Goal: Task Accomplishment & Management: Use online tool/utility

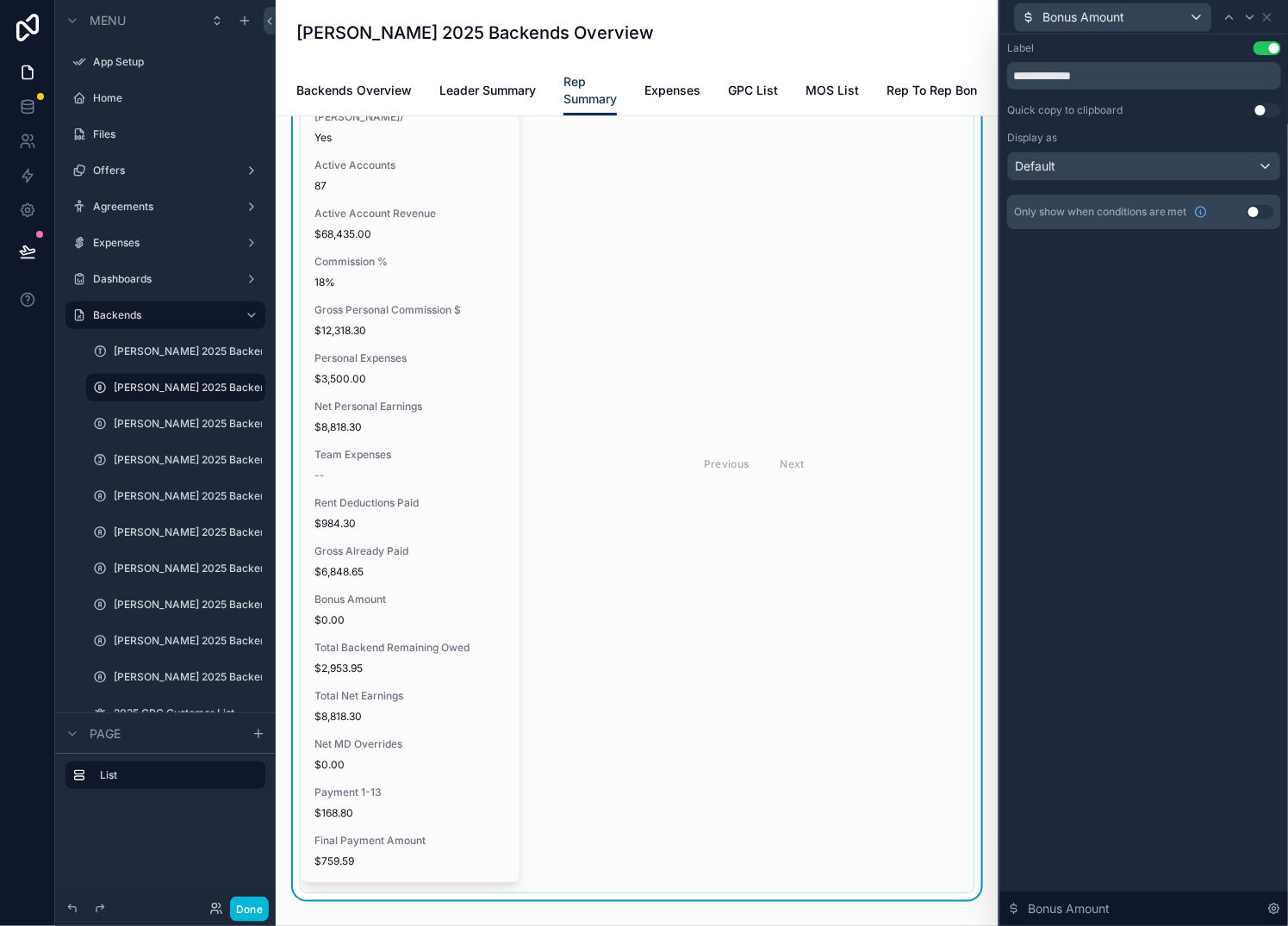
scroll to position [3, 0]
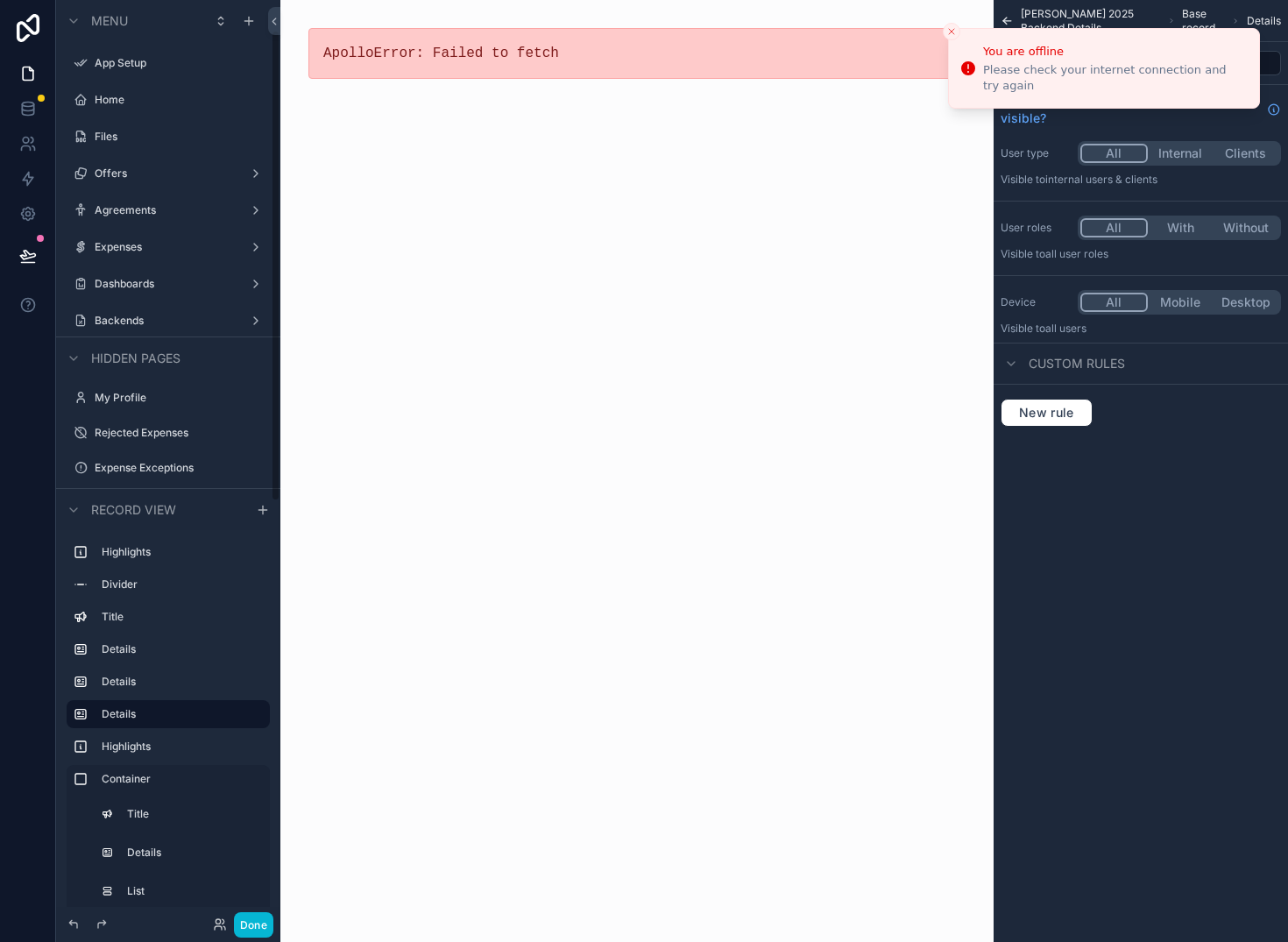
scroll to position [59, 0]
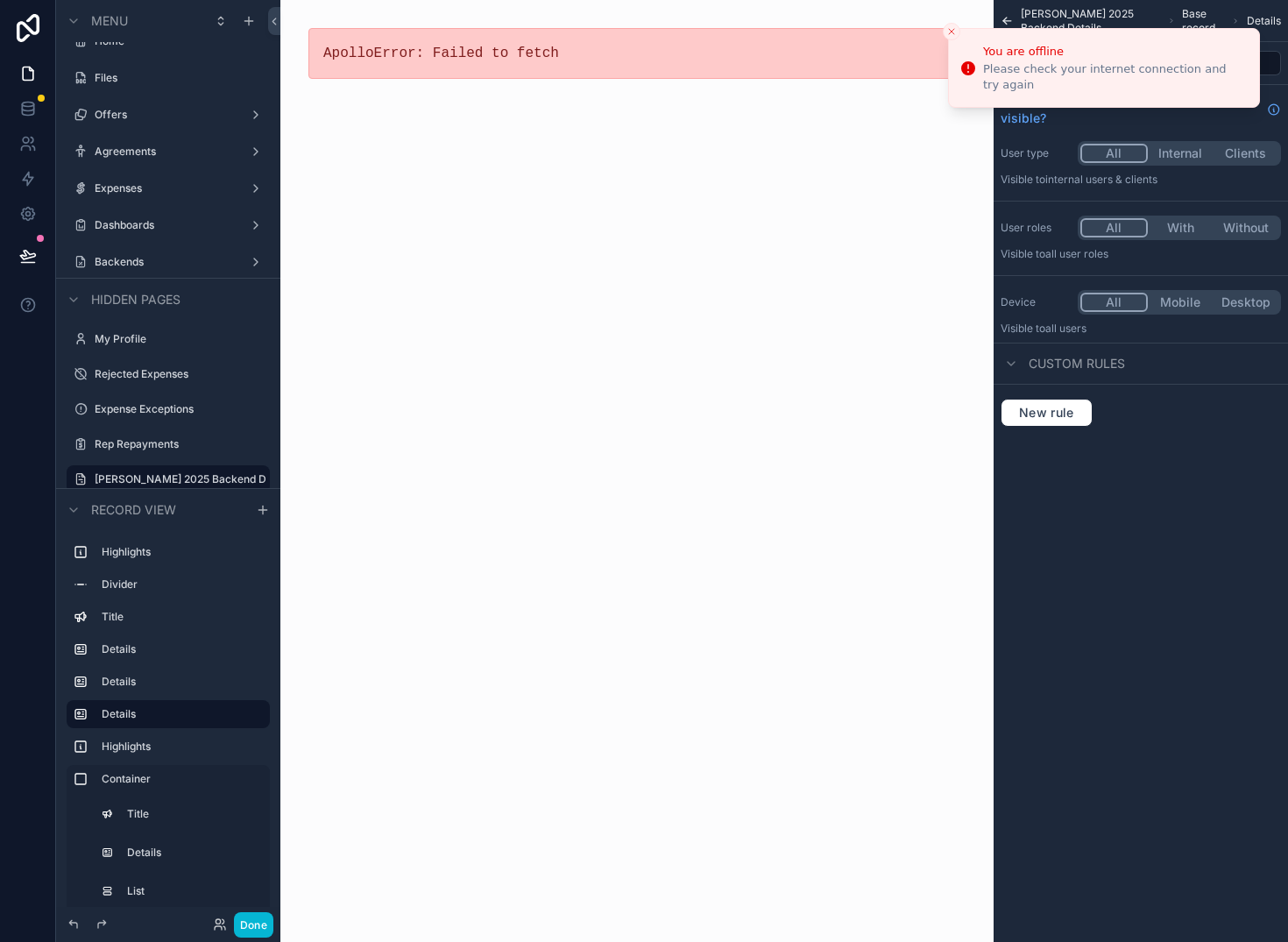
click at [952, 28] on icon "Close toast" at bounding box center [952, 32] width 11 height 11
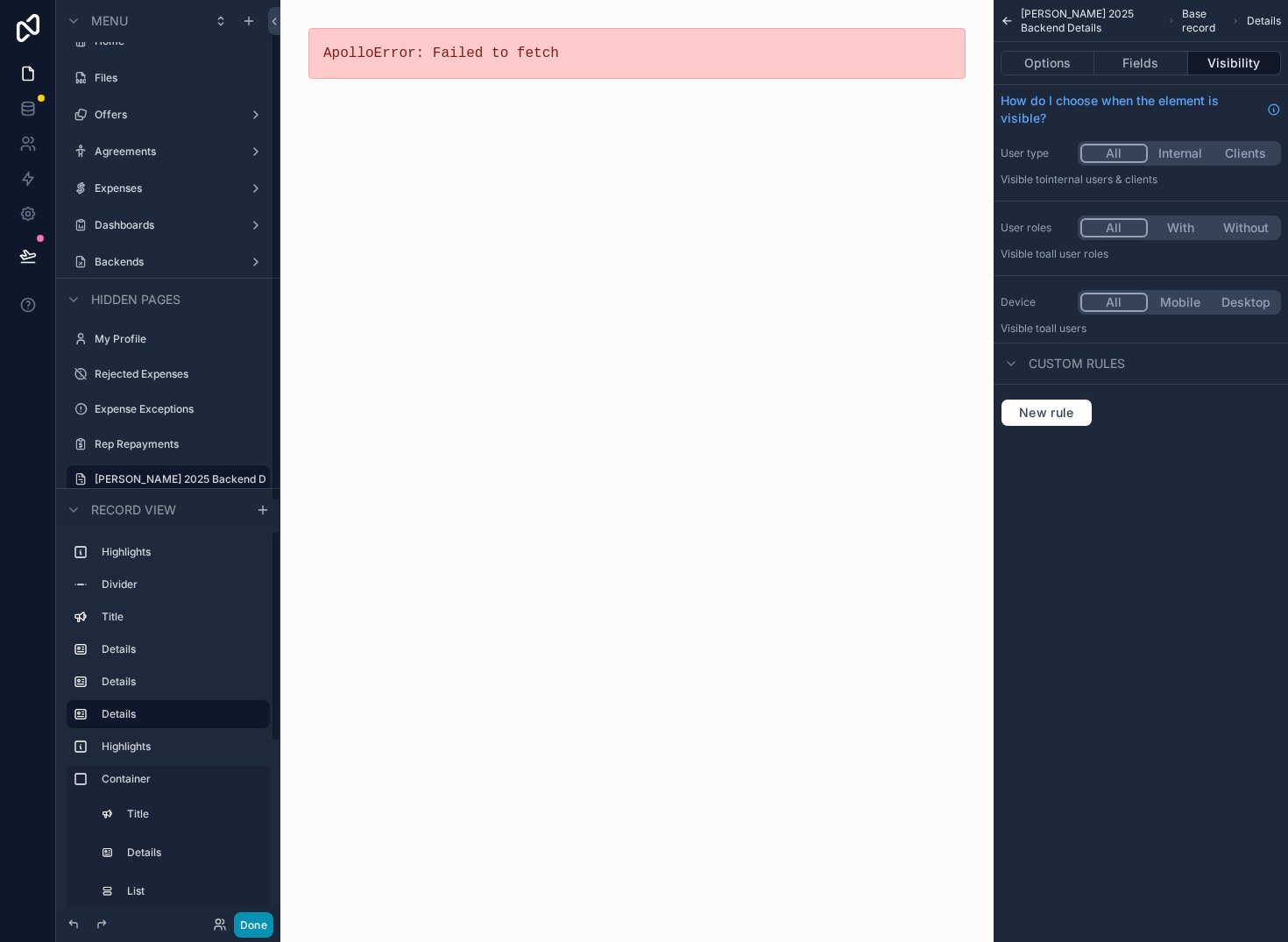
click at [263, 919] on button "Done" at bounding box center [253, 925] width 39 height 25
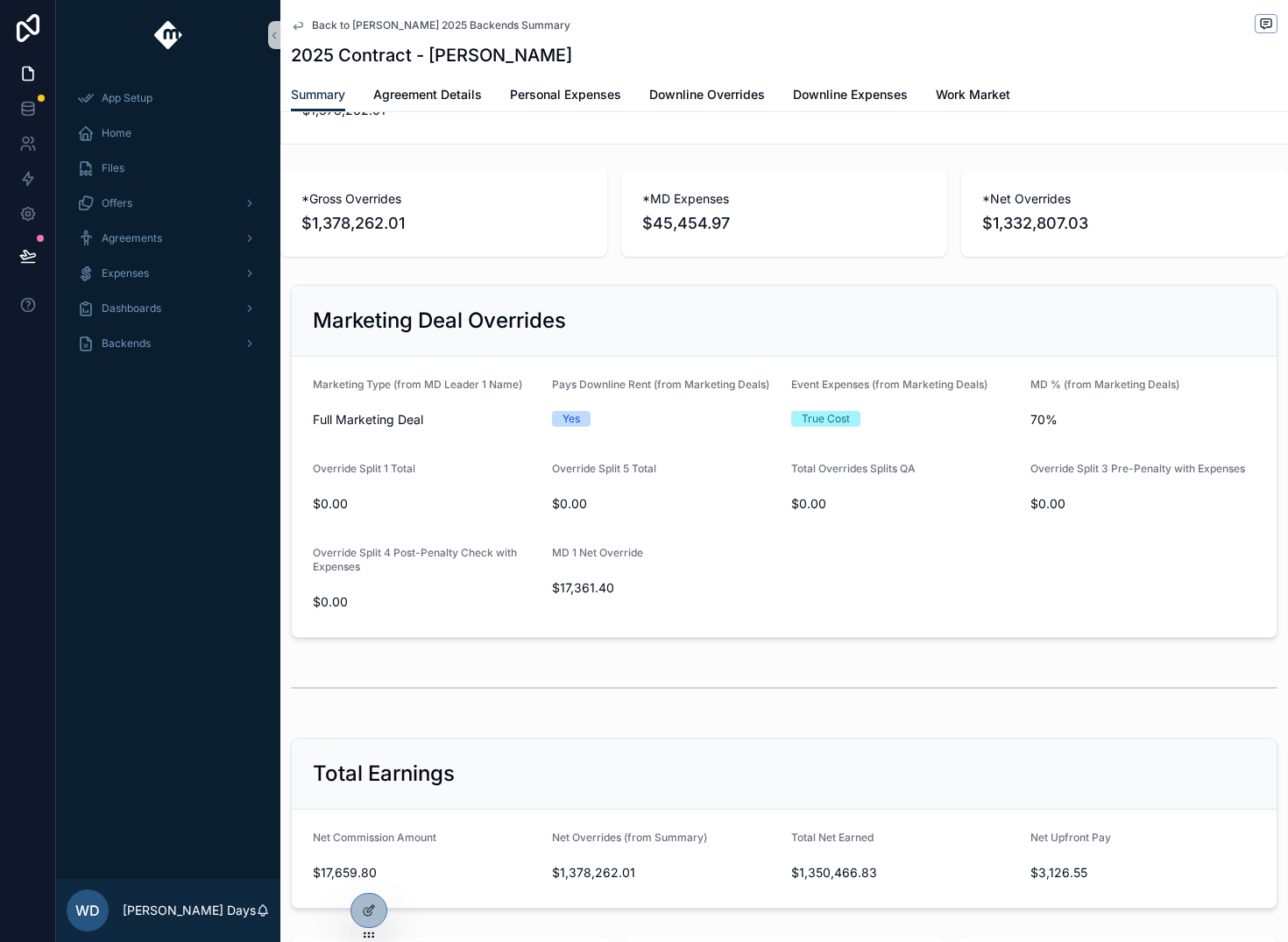
scroll to position [1540, 0]
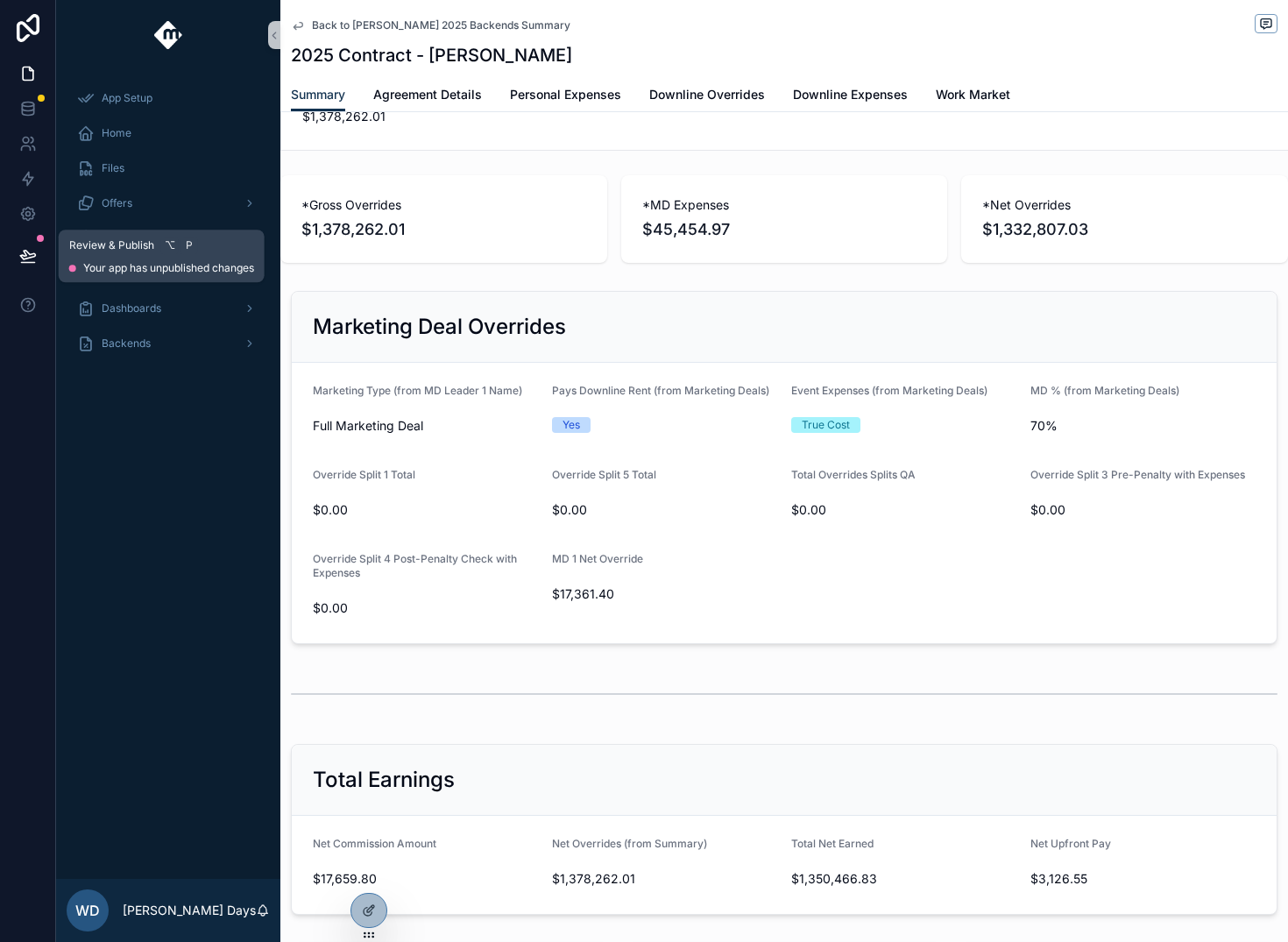
click at [16, 256] on button at bounding box center [28, 256] width 38 height 49
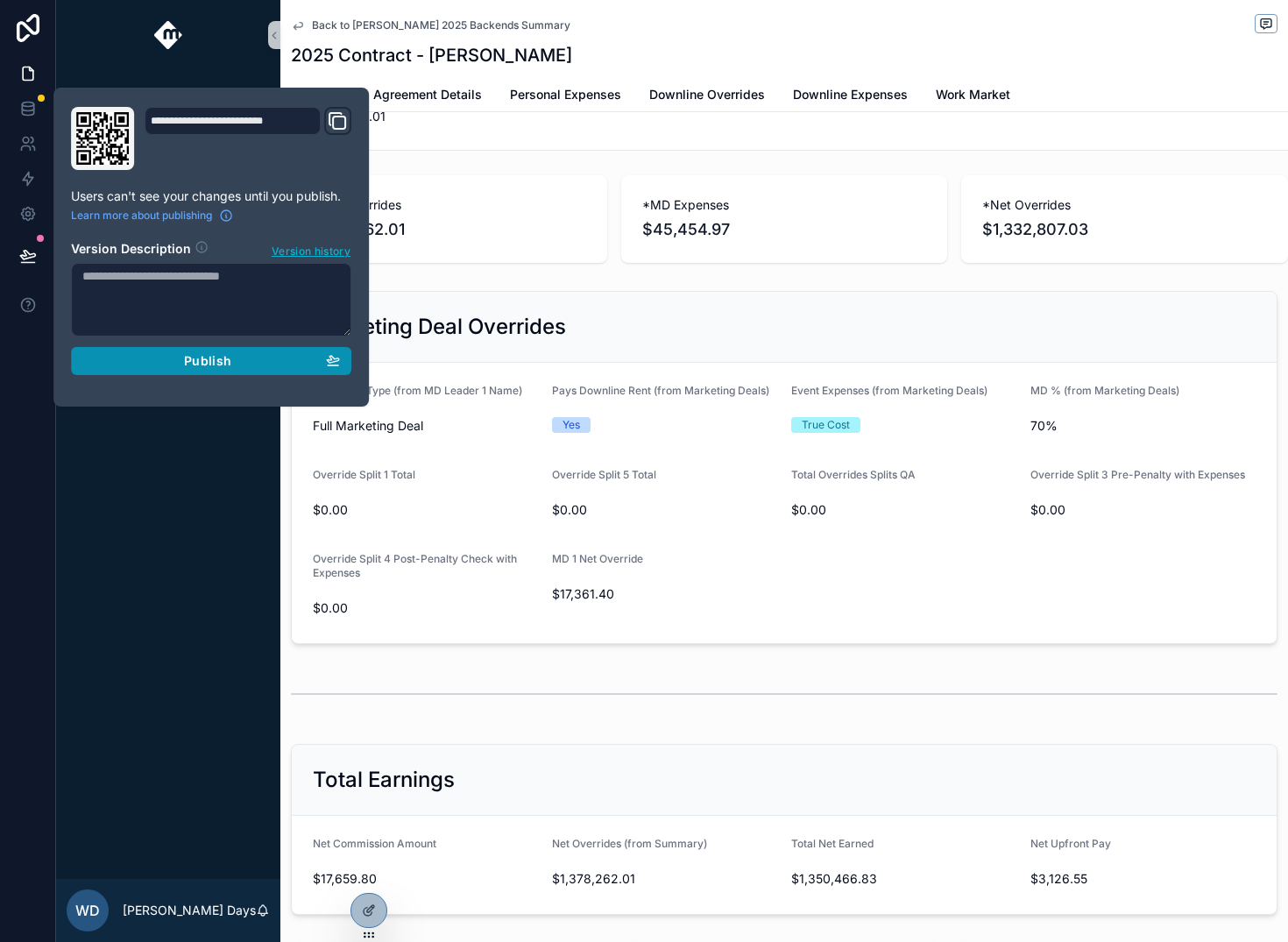
click at [263, 365] on div "Publish" at bounding box center [212, 361] width 258 height 15
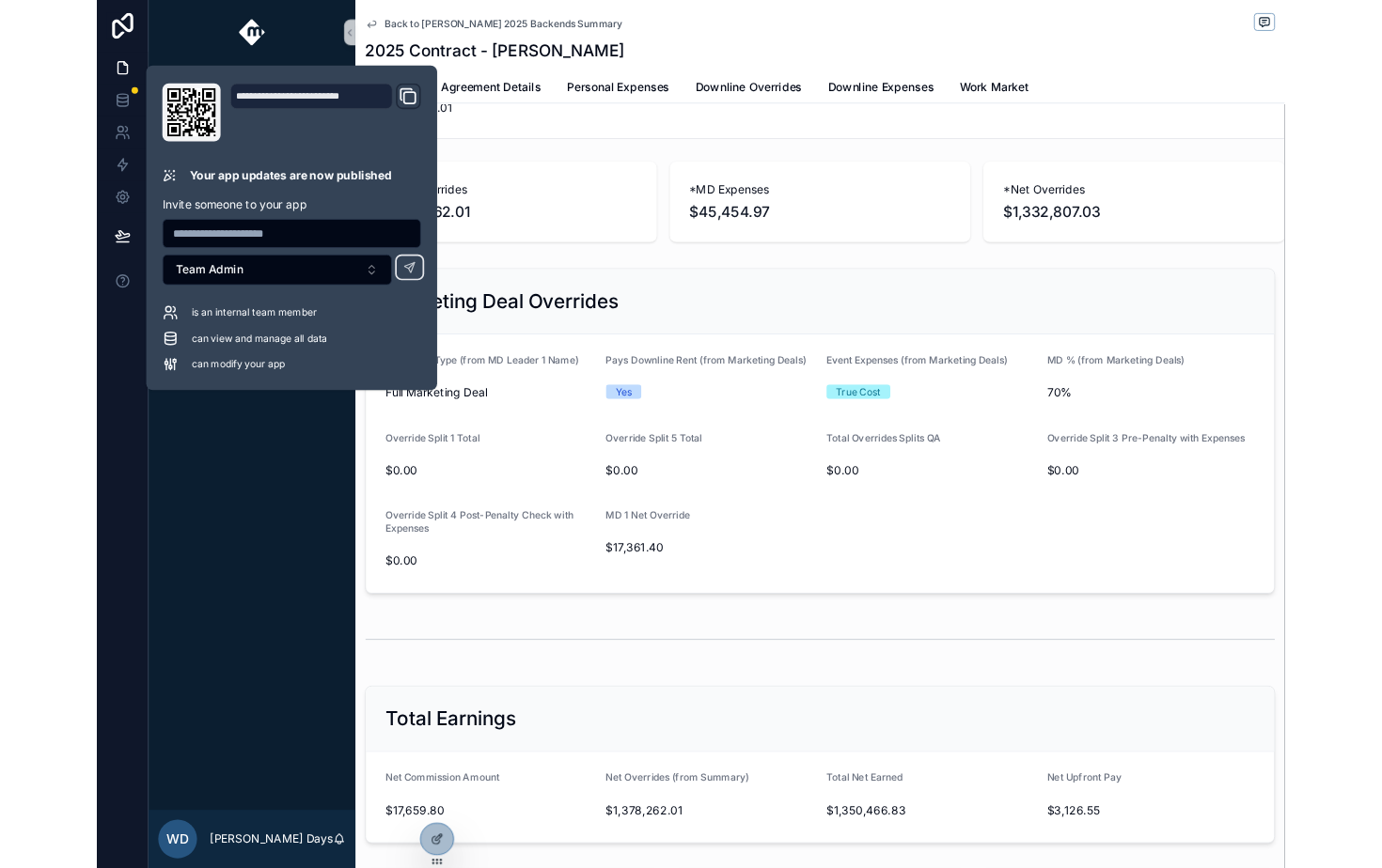
scroll to position [1651, 0]
